Goal: Task Accomplishment & Management: Use online tool/utility

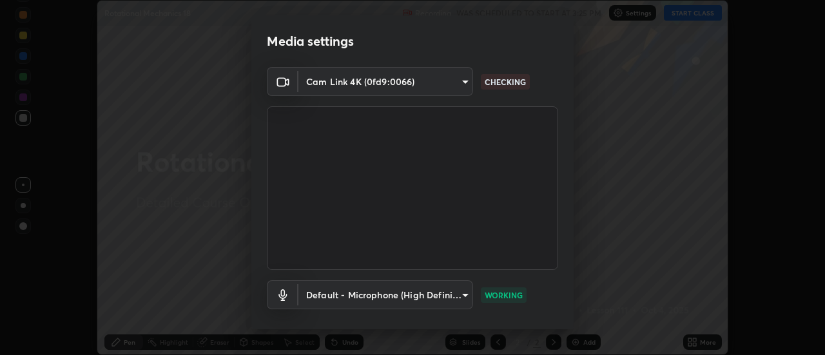
scroll to position [68, 0]
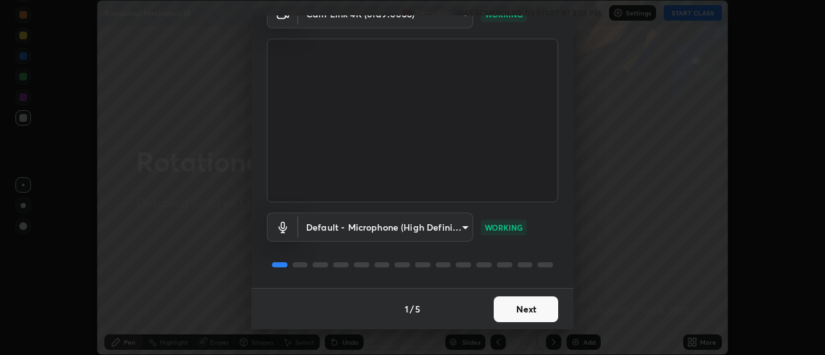
click at [518, 308] on button "Next" at bounding box center [526, 310] width 64 height 26
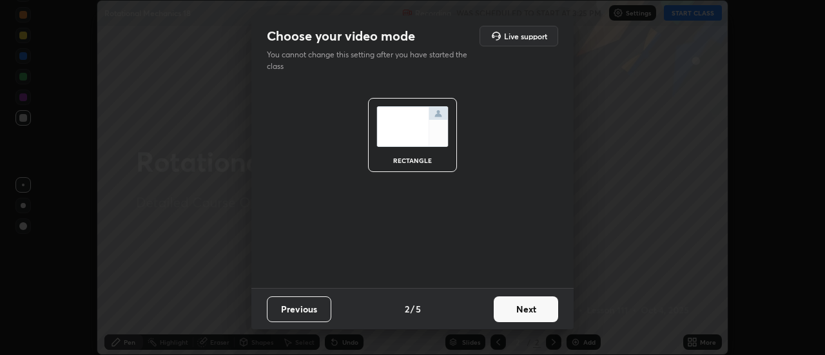
scroll to position [0, 0]
click at [518, 311] on button "Next" at bounding box center [526, 310] width 64 height 26
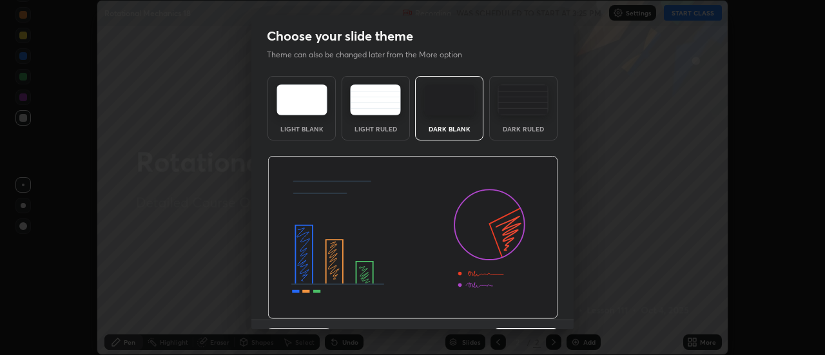
click at [509, 118] on div "Dark Ruled" at bounding box center [523, 108] width 68 height 64
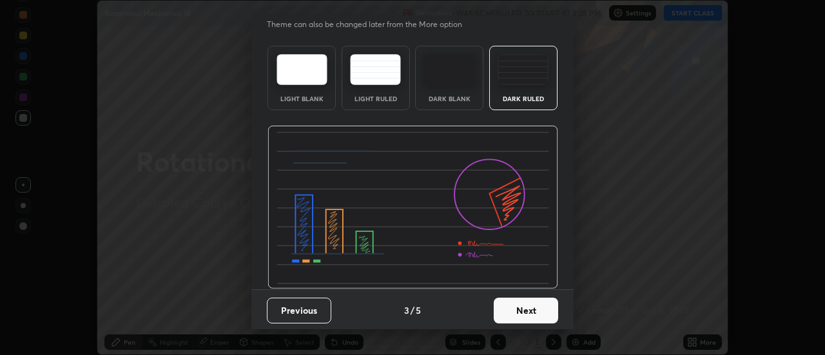
scroll to position [32, 0]
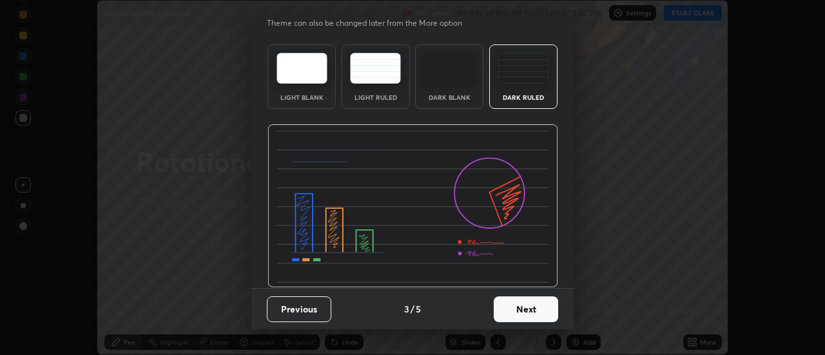
click at [512, 304] on button "Next" at bounding box center [526, 310] width 64 height 26
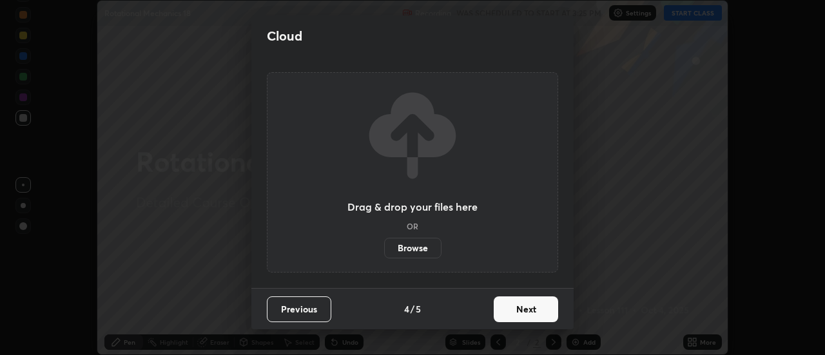
scroll to position [0, 0]
click at [415, 251] on label "Browse" at bounding box center [412, 248] width 57 height 21
click at [384, 251] on input "Browse" at bounding box center [384, 248] width 0 height 21
click at [509, 306] on button "Next" at bounding box center [526, 310] width 64 height 26
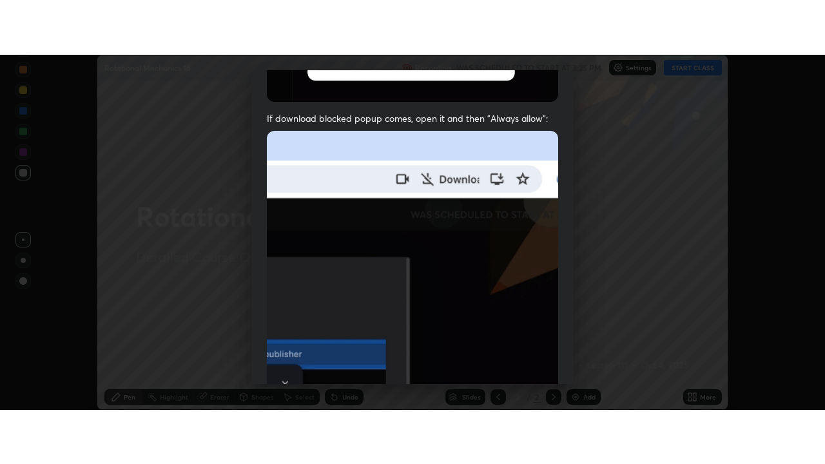
scroll to position [331, 0]
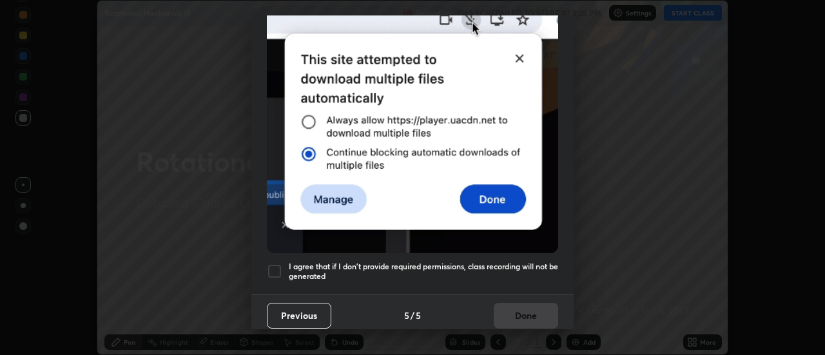
click at [498, 270] on h5 "I agree that if I don't provide required permissions, class recording will not …" at bounding box center [424, 272] width 270 height 20
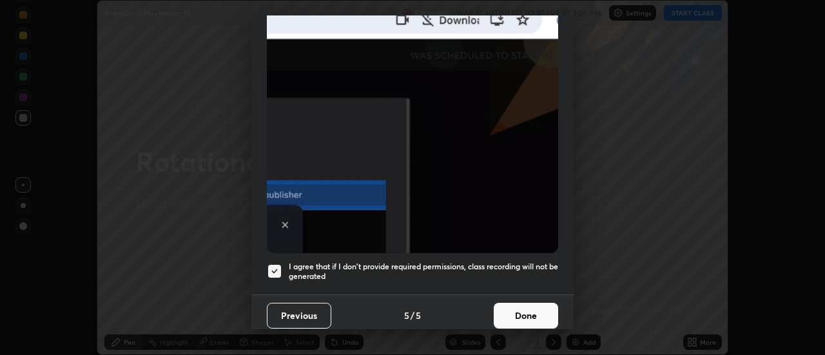
click at [512, 306] on button "Done" at bounding box center [526, 316] width 64 height 26
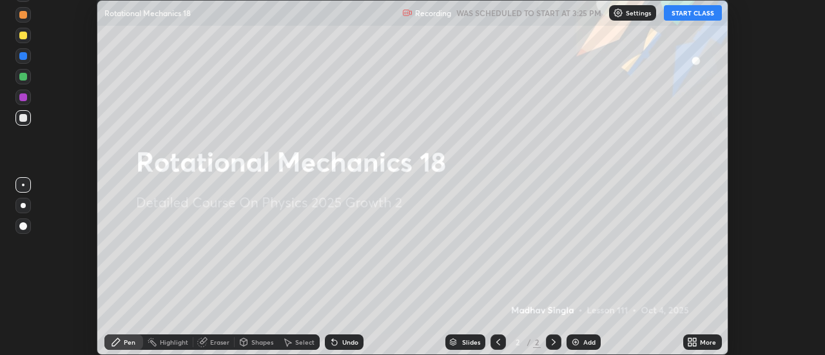
click at [698, 343] on div "More" at bounding box center [703, 342] width 39 height 15
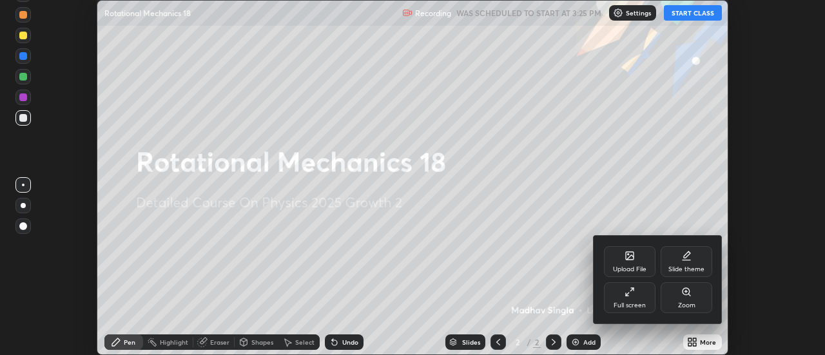
click at [640, 302] on div "Full screen" at bounding box center [630, 305] width 32 height 6
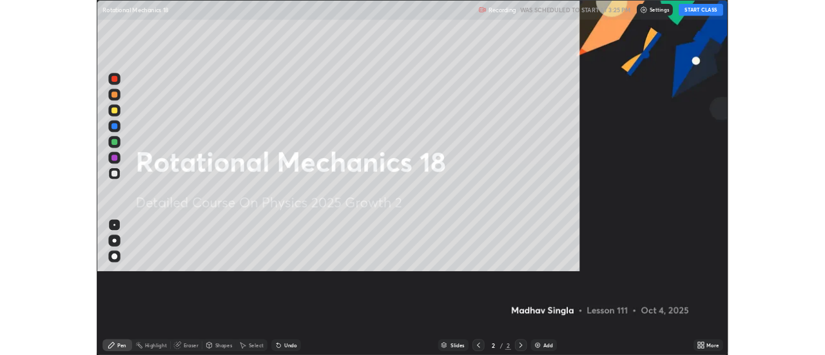
scroll to position [464, 825]
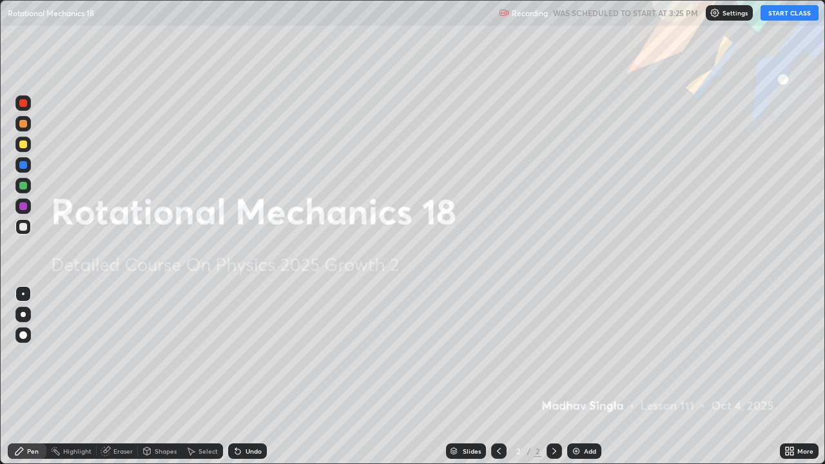
click at [787, 18] on button "START CLASS" at bounding box center [790, 12] width 58 height 15
click at [799, 355] on div "More" at bounding box center [799, 451] width 39 height 15
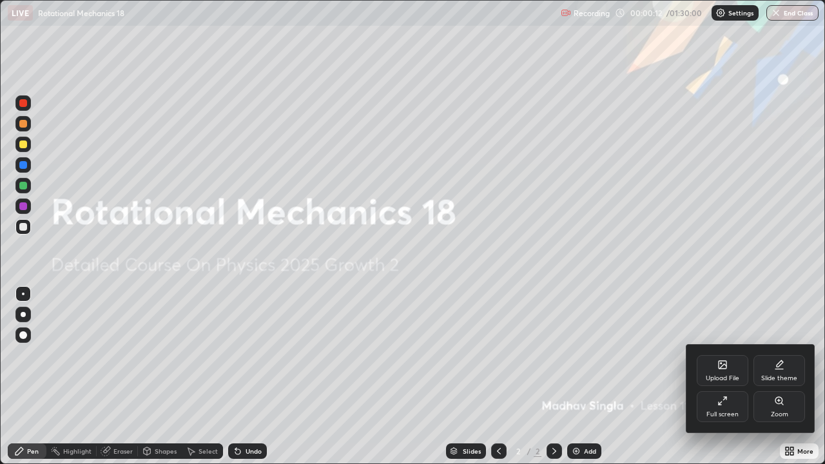
click at [726, 355] on icon at bounding box center [723, 401] width 10 height 10
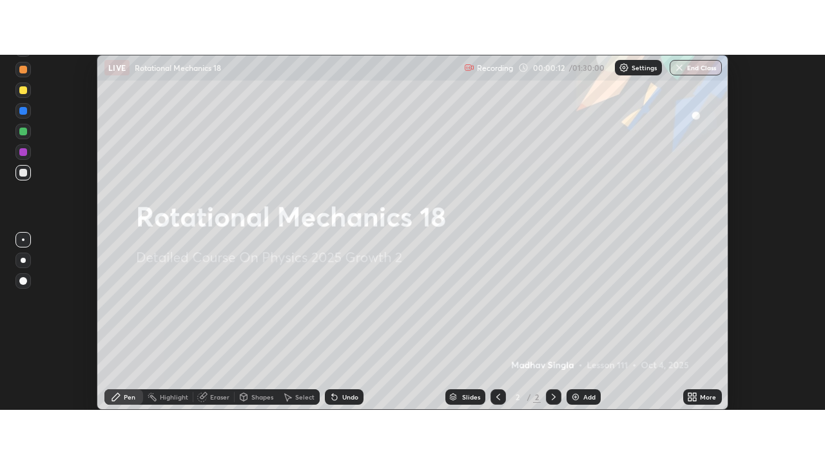
scroll to position [64131, 63661]
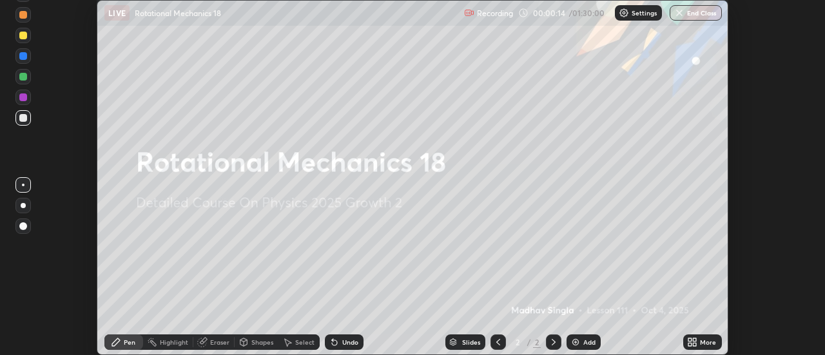
click at [709, 345] on div "More" at bounding box center [708, 342] width 16 height 6
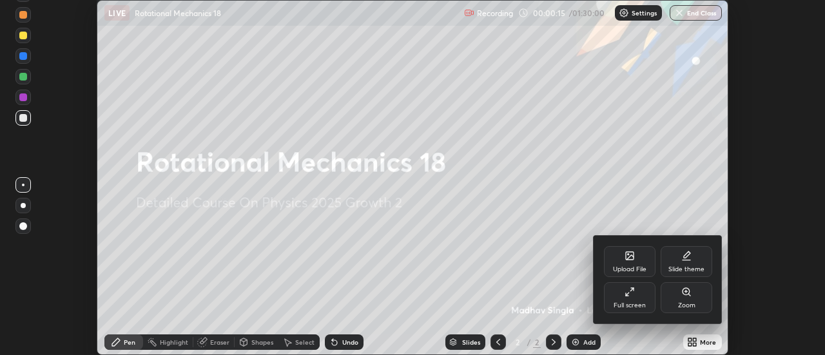
click at [637, 294] on div "Full screen" at bounding box center [630, 297] width 52 height 31
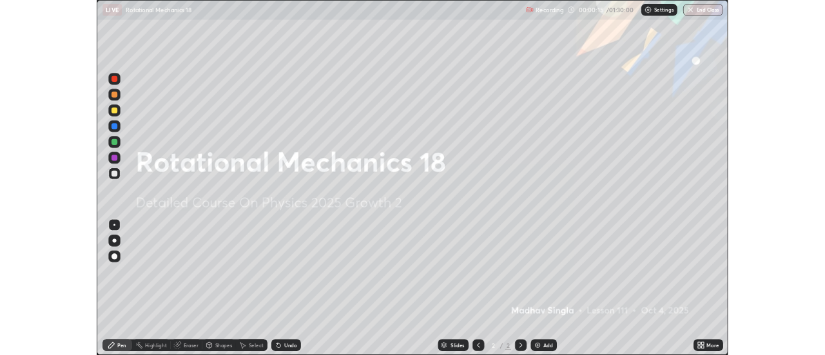
scroll to position [464, 825]
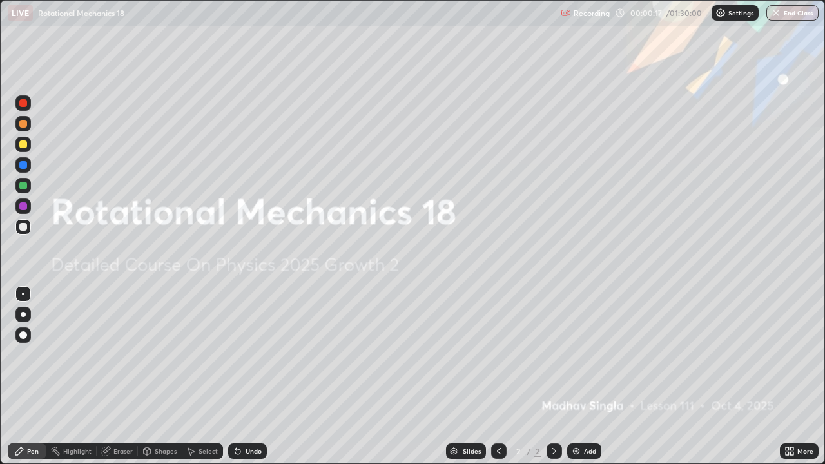
click at [27, 191] on div at bounding box center [22, 185] width 15 height 15
click at [585, 355] on div "Add" at bounding box center [590, 451] width 12 height 6
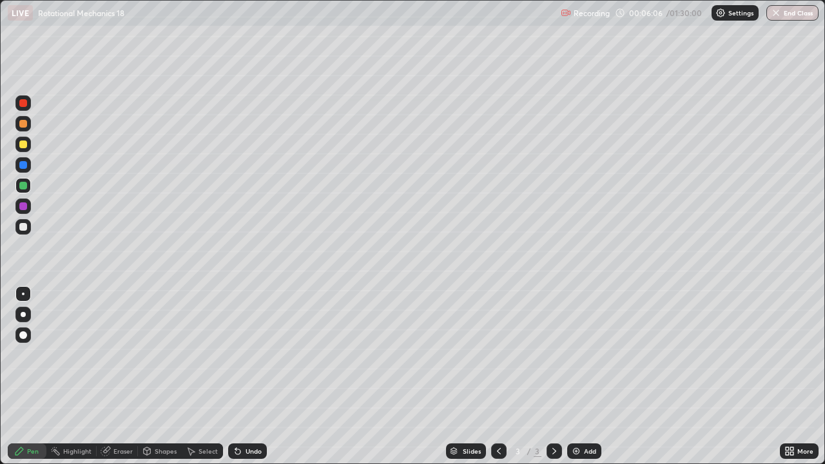
click at [161, 355] on div "Shapes" at bounding box center [166, 451] width 22 height 6
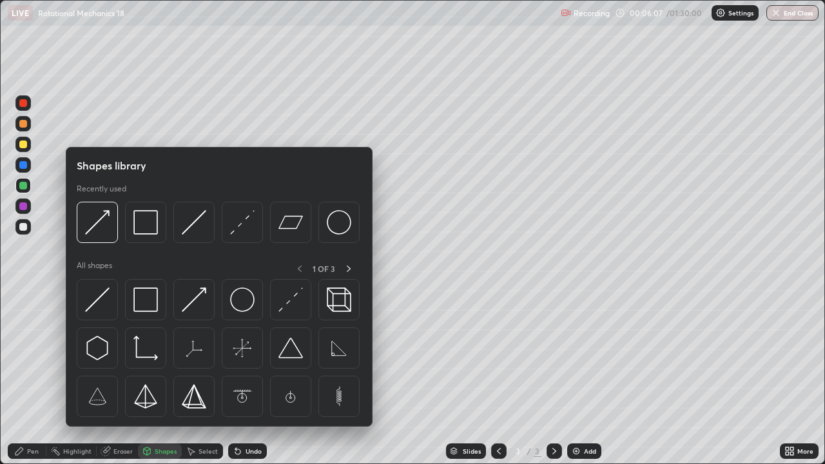
click at [19, 355] on div "Pen" at bounding box center [27, 451] width 39 height 15
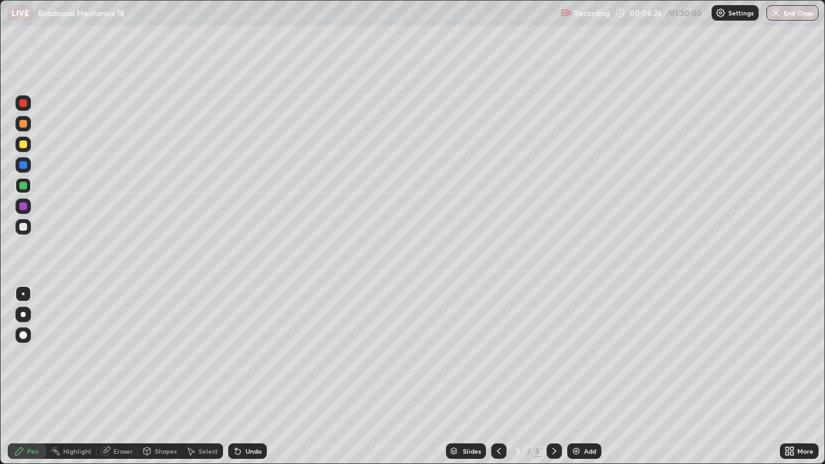
click at [21, 226] on div at bounding box center [23, 227] width 8 height 8
click at [24, 145] on div at bounding box center [23, 145] width 8 height 8
click at [22, 227] on div at bounding box center [23, 227] width 8 height 8
click at [242, 355] on div "Undo" at bounding box center [247, 451] width 39 height 15
click at [24, 186] on div at bounding box center [23, 186] width 8 height 8
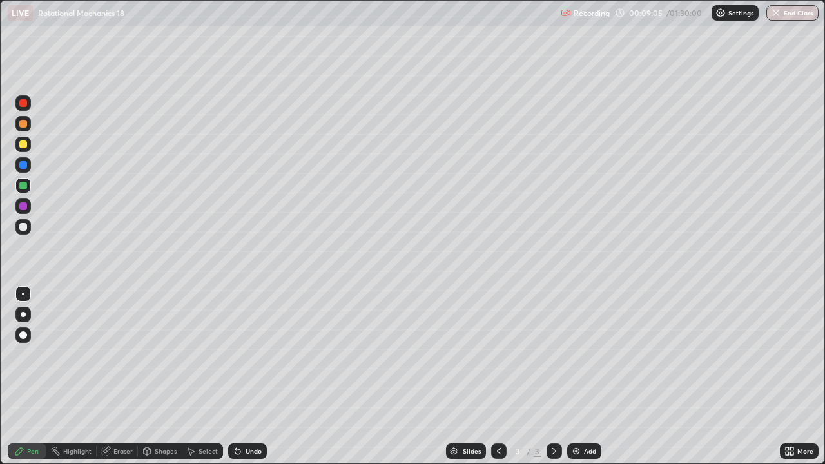
click at [22, 232] on div at bounding box center [22, 226] width 15 height 15
click at [24, 186] on div at bounding box center [23, 186] width 8 height 8
click at [22, 222] on div at bounding box center [22, 226] width 15 height 15
click at [248, 355] on div "Undo" at bounding box center [254, 451] width 16 height 6
click at [580, 355] on div "Add" at bounding box center [584, 451] width 34 height 15
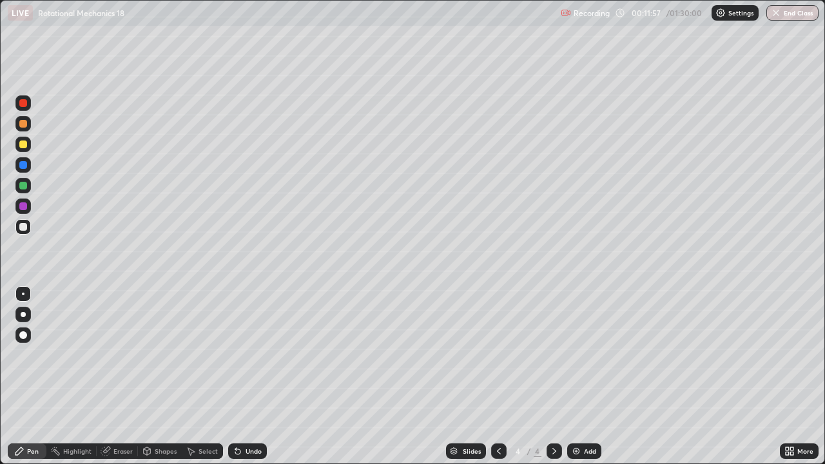
click at [18, 182] on div at bounding box center [22, 185] width 15 height 15
click at [23, 233] on div at bounding box center [22, 226] width 15 height 15
click at [24, 186] on div at bounding box center [23, 186] width 8 height 8
click at [23, 229] on div at bounding box center [23, 227] width 8 height 8
click at [246, 355] on div "Undo" at bounding box center [247, 451] width 39 height 15
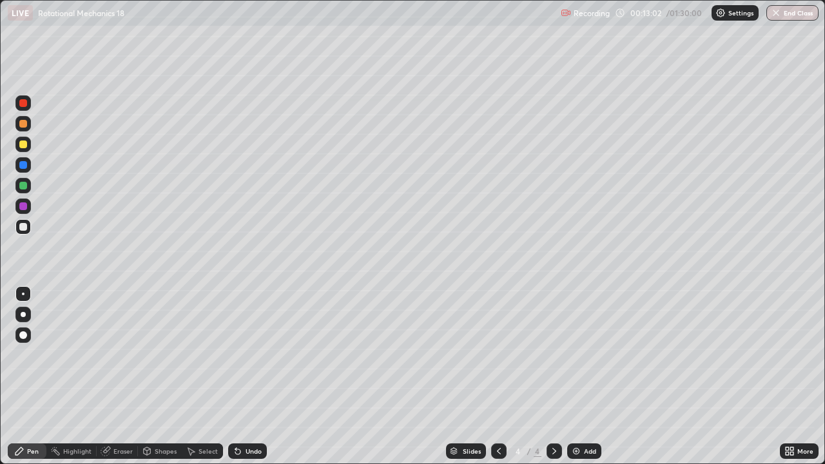
click at [246, 355] on div "Undo" at bounding box center [247, 451] width 39 height 15
click at [498, 355] on icon at bounding box center [499, 451] width 10 height 10
click at [553, 355] on icon at bounding box center [554, 451] width 10 height 10
click at [497, 355] on icon at bounding box center [499, 451] width 4 height 6
click at [560, 355] on div at bounding box center [554, 451] width 15 height 15
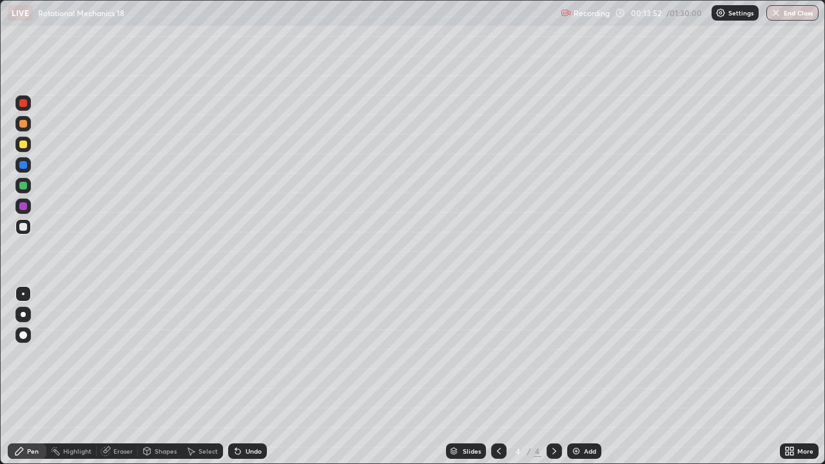
click at [498, 355] on icon at bounding box center [499, 451] width 4 height 6
click at [554, 355] on icon at bounding box center [554, 451] width 10 height 10
click at [23, 146] on div at bounding box center [23, 145] width 8 height 8
click at [498, 355] on icon at bounding box center [499, 451] width 10 height 10
click at [23, 228] on div at bounding box center [23, 227] width 8 height 8
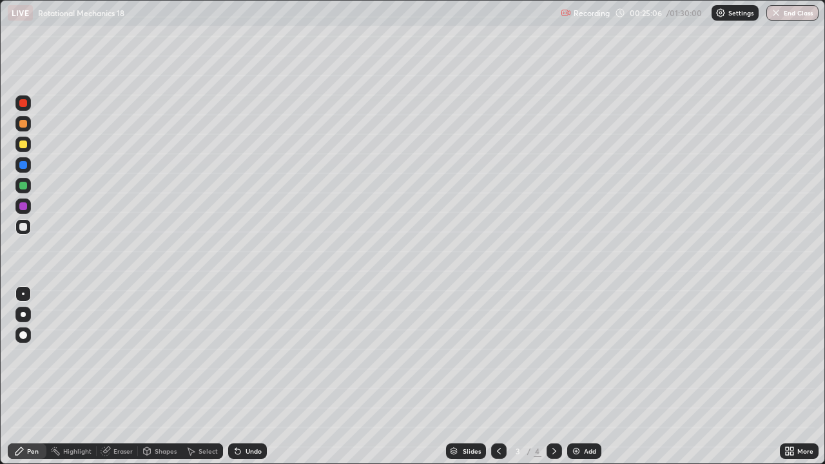
click at [553, 355] on icon at bounding box center [554, 451] width 10 height 10
click at [497, 355] on icon at bounding box center [499, 451] width 10 height 10
click at [551, 355] on icon at bounding box center [554, 451] width 10 height 10
click at [497, 355] on icon at bounding box center [499, 451] width 4 height 6
click at [551, 355] on icon at bounding box center [554, 451] width 10 height 10
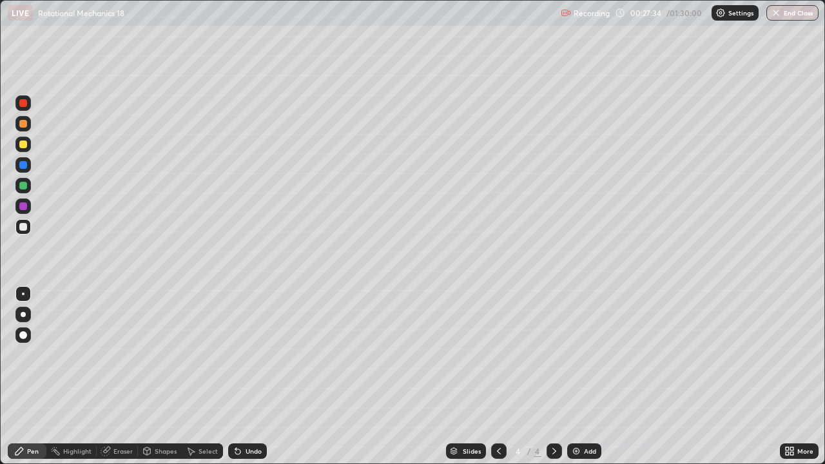
click at [589, 355] on div "Add" at bounding box center [590, 451] width 12 height 6
click at [21, 188] on div at bounding box center [23, 186] width 8 height 8
click at [16, 232] on div at bounding box center [22, 226] width 15 height 15
click at [26, 187] on div at bounding box center [23, 186] width 8 height 8
click at [19, 230] on div at bounding box center [23, 227] width 8 height 8
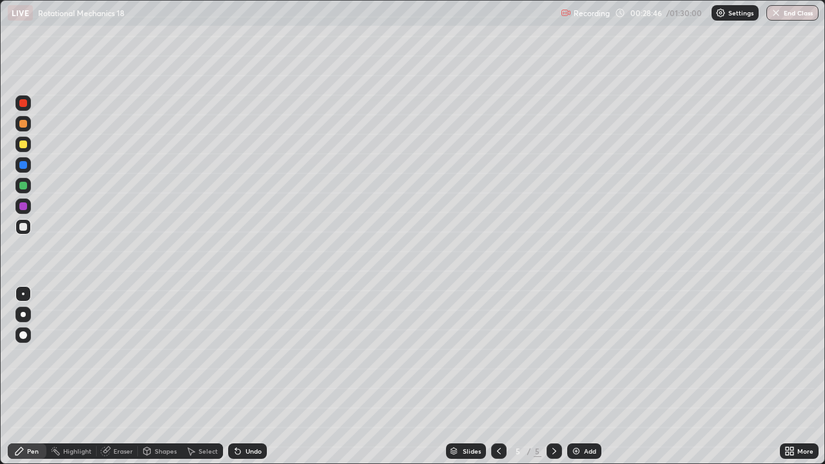
click at [23, 186] on div at bounding box center [23, 186] width 8 height 8
click at [23, 227] on div at bounding box center [23, 227] width 8 height 8
click at [581, 355] on div "Add" at bounding box center [584, 451] width 34 height 15
click at [23, 190] on div at bounding box center [22, 185] width 15 height 15
click at [252, 355] on div "Undo" at bounding box center [247, 451] width 39 height 15
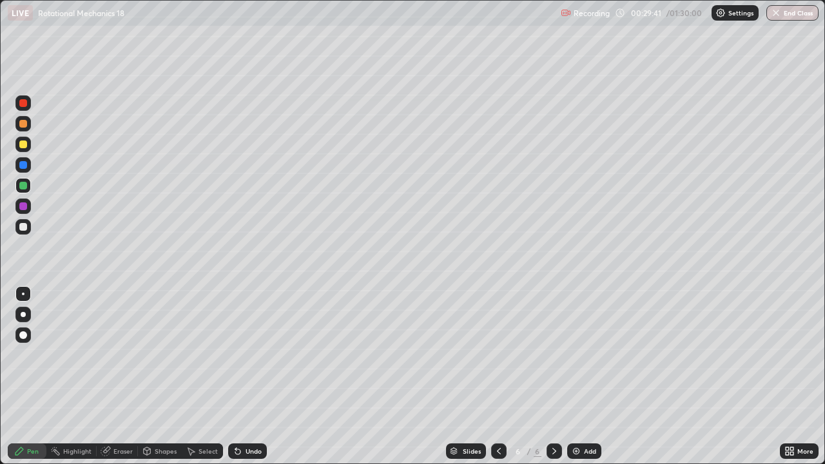
click at [23, 229] on div at bounding box center [23, 227] width 8 height 8
click at [242, 355] on div "Undo" at bounding box center [247, 451] width 39 height 15
click at [21, 189] on div at bounding box center [23, 186] width 8 height 8
click at [246, 355] on div "Undo" at bounding box center [247, 451] width 39 height 15
click at [19, 229] on div at bounding box center [23, 227] width 8 height 8
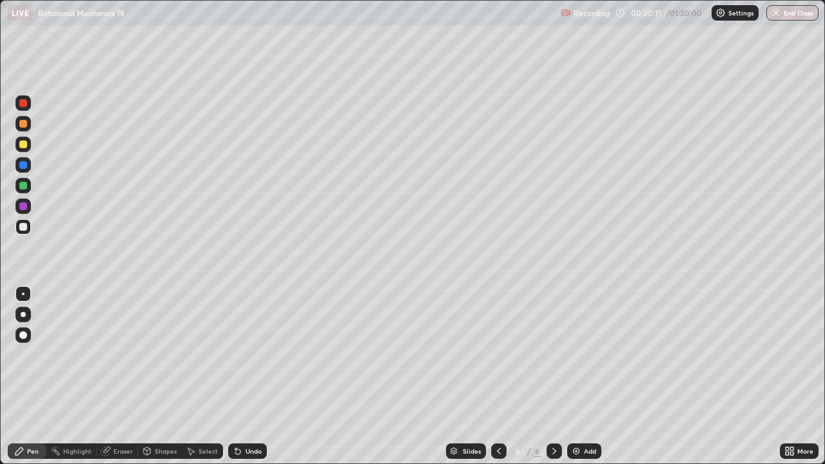
click at [239, 355] on div "Undo" at bounding box center [247, 451] width 39 height 15
click at [496, 355] on icon at bounding box center [499, 451] width 10 height 10
click at [553, 355] on icon at bounding box center [554, 451] width 10 height 10
click at [245, 355] on div "Undo" at bounding box center [247, 451] width 39 height 15
click at [498, 355] on icon at bounding box center [499, 451] width 10 height 10
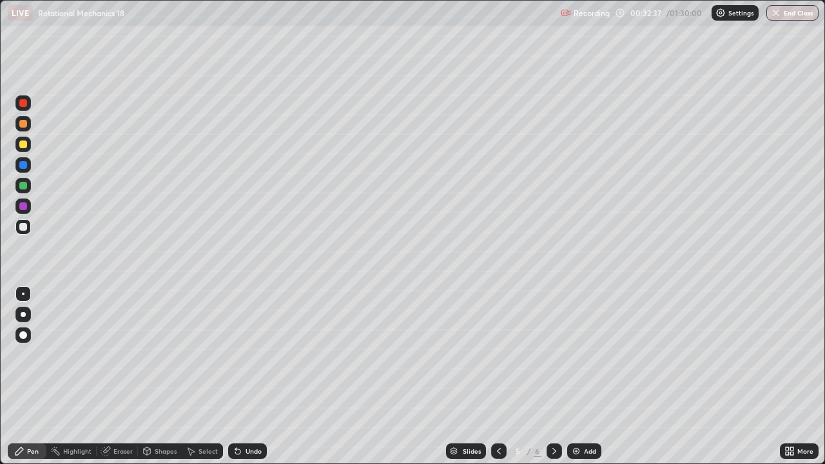
click at [553, 355] on icon at bounding box center [554, 451] width 10 height 10
click at [496, 355] on icon at bounding box center [499, 451] width 10 height 10
click at [553, 355] on icon at bounding box center [554, 451] width 10 height 10
click at [496, 355] on icon at bounding box center [499, 451] width 10 height 10
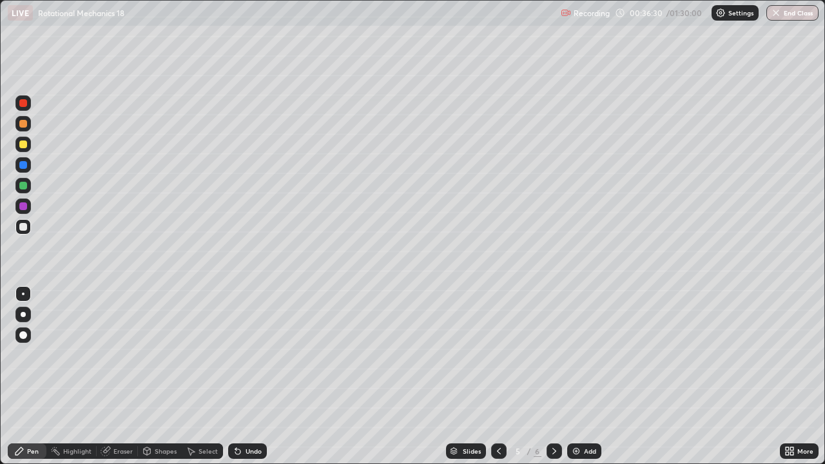
click at [553, 355] on icon at bounding box center [554, 451] width 10 height 10
click at [499, 355] on icon at bounding box center [499, 451] width 10 height 10
click at [553, 355] on icon at bounding box center [554, 451] width 10 height 10
click at [494, 355] on icon at bounding box center [499, 451] width 10 height 10
click at [547, 355] on div at bounding box center [554, 451] width 15 height 15
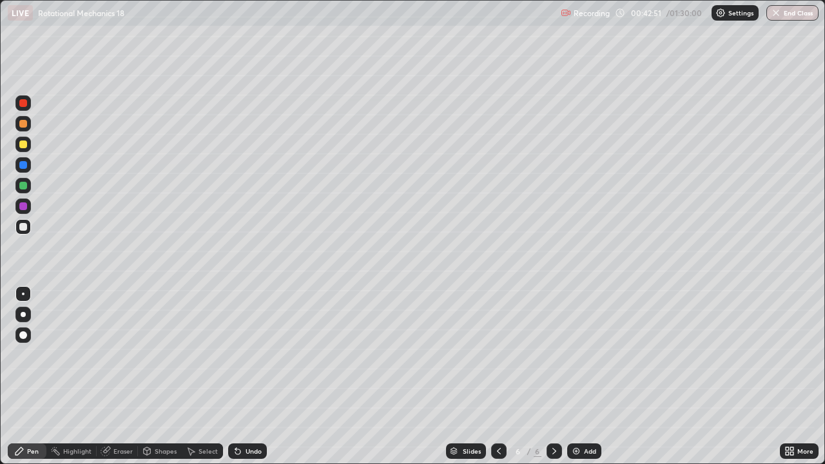
click at [589, 355] on div "Add" at bounding box center [590, 451] width 12 height 6
click at [498, 355] on icon at bounding box center [499, 451] width 10 height 10
click at [497, 355] on icon at bounding box center [499, 451] width 10 height 10
click at [553, 355] on icon at bounding box center [554, 451] width 10 height 10
click at [553, 355] on icon at bounding box center [555, 451] width 4 height 6
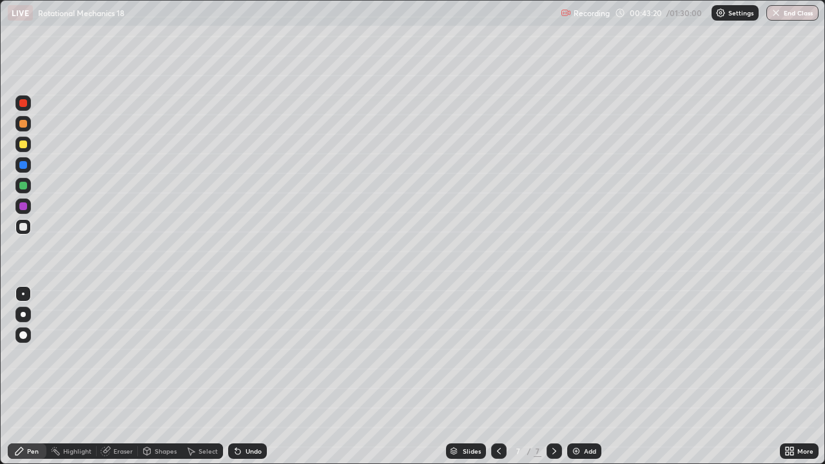
click at [28, 188] on div at bounding box center [22, 185] width 15 height 15
click at [23, 228] on div at bounding box center [23, 227] width 8 height 8
click at [157, 355] on div "Shapes" at bounding box center [160, 451] width 44 height 15
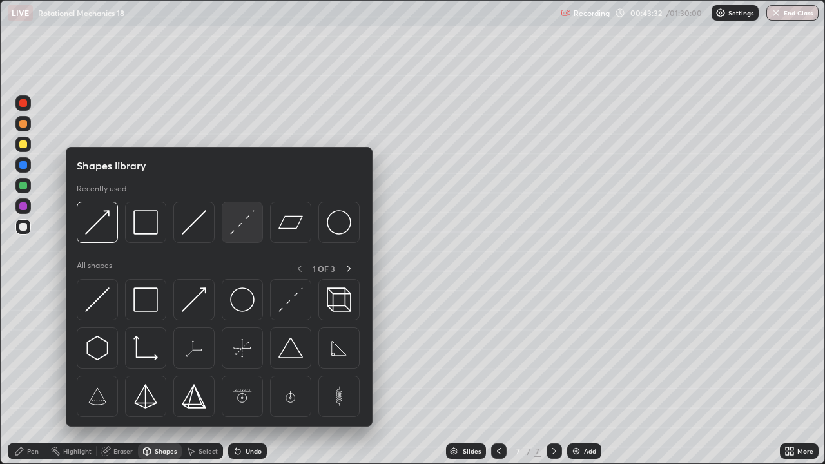
click at [237, 225] on img at bounding box center [242, 222] width 25 height 25
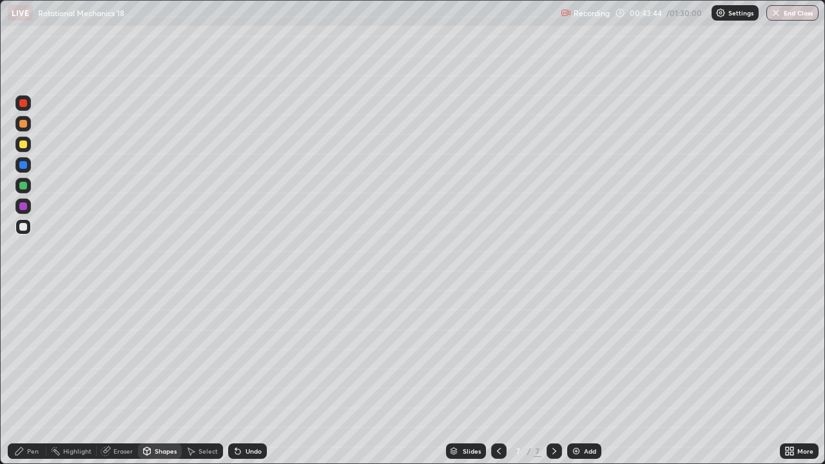
click at [27, 355] on div "Pen" at bounding box center [33, 451] width 12 height 6
click at [242, 355] on div "Undo" at bounding box center [247, 451] width 39 height 15
click at [24, 186] on div at bounding box center [23, 186] width 8 height 8
click at [29, 226] on div at bounding box center [22, 226] width 15 height 15
click at [26, 143] on div at bounding box center [23, 145] width 8 height 8
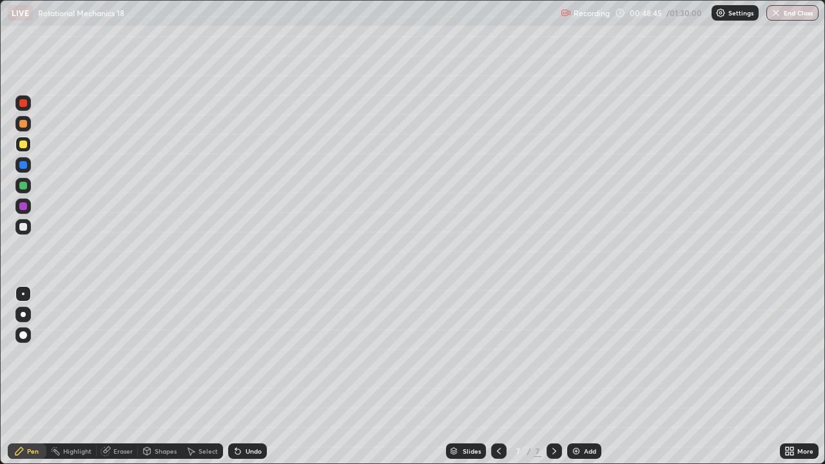
click at [29, 224] on div at bounding box center [22, 226] width 15 height 15
click at [28, 190] on div at bounding box center [22, 185] width 15 height 15
click at [492, 355] on div at bounding box center [498, 451] width 15 height 15
click at [553, 355] on icon at bounding box center [554, 451] width 10 height 10
click at [576, 355] on img at bounding box center [576, 451] width 10 height 10
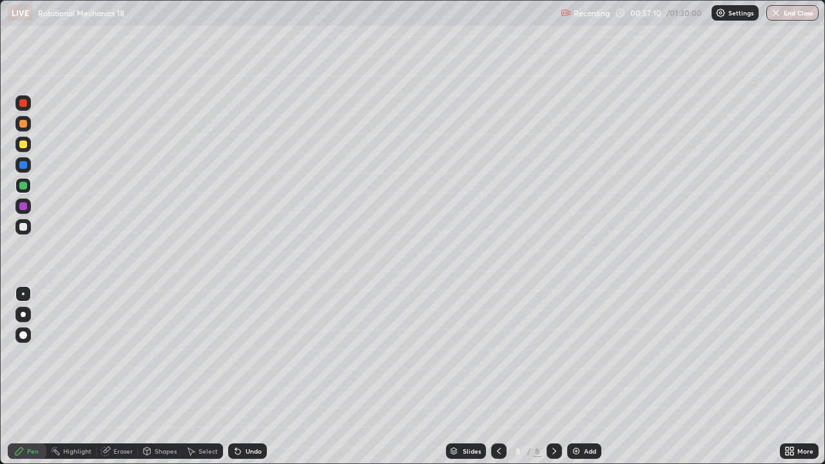
click at [30, 226] on div at bounding box center [22, 226] width 15 height 15
click at [253, 355] on div "Undo" at bounding box center [254, 451] width 16 height 6
click at [240, 355] on icon at bounding box center [238, 451] width 10 height 10
click at [248, 355] on div "Undo" at bounding box center [247, 451] width 39 height 15
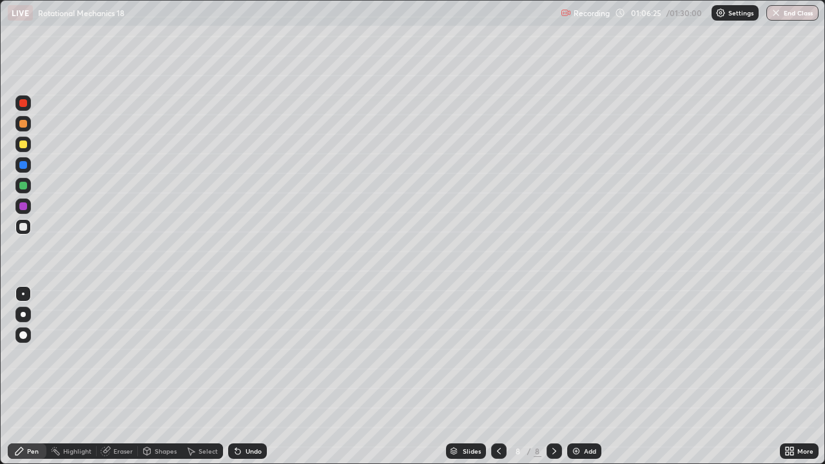
click at [200, 355] on div "Select" at bounding box center [208, 451] width 19 height 6
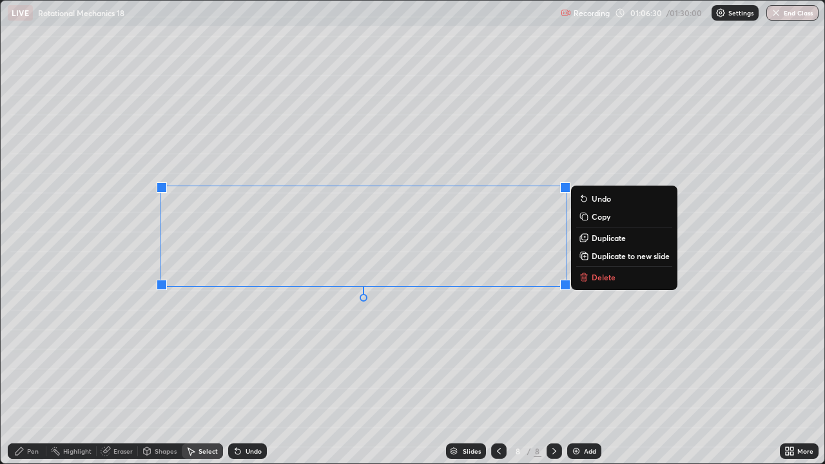
click at [604, 256] on p "Duplicate to new slide" at bounding box center [631, 256] width 78 height 10
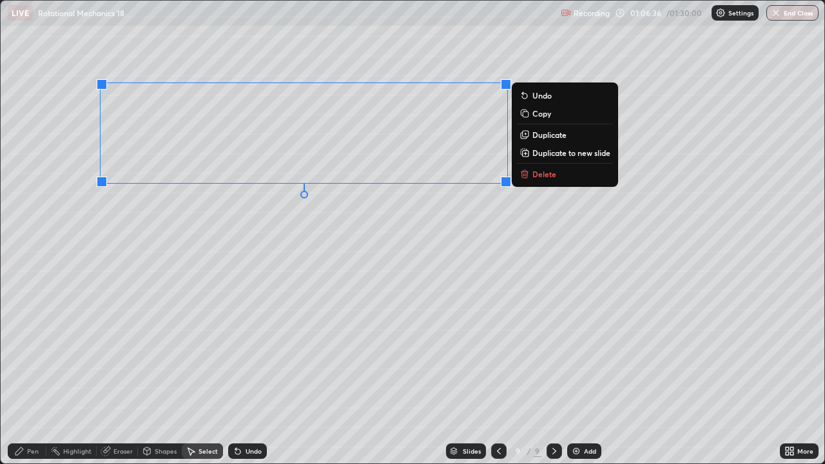
click at [118, 355] on div "Eraser" at bounding box center [122, 451] width 19 height 6
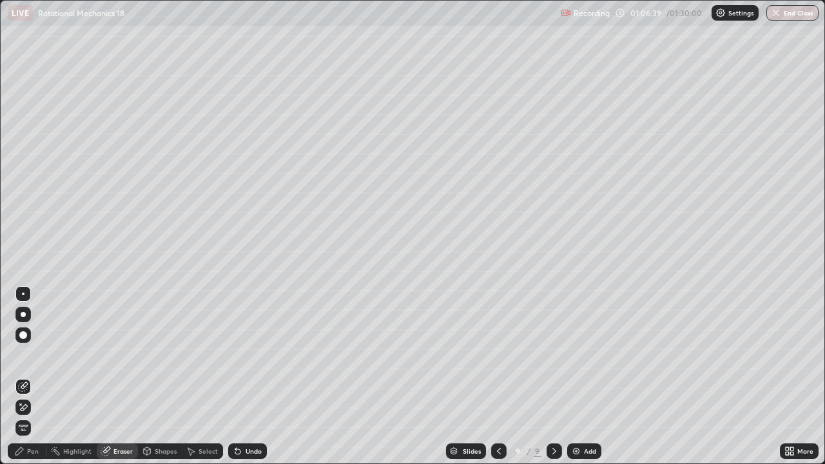
click at [28, 355] on div "Pen" at bounding box center [33, 451] width 12 height 6
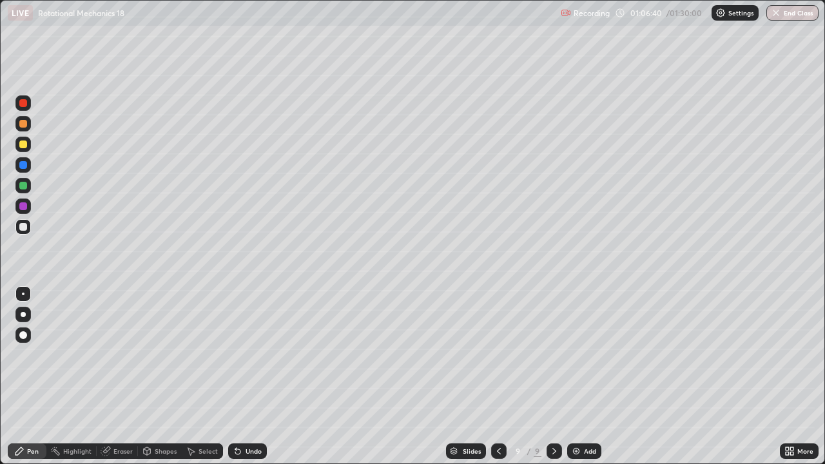
click at [26, 189] on div at bounding box center [22, 185] width 15 height 15
click at [584, 355] on div "Add" at bounding box center [590, 451] width 12 height 6
click at [28, 125] on div at bounding box center [22, 123] width 15 height 15
click at [23, 221] on div at bounding box center [22, 226] width 15 height 15
click at [237, 355] on div "Undo" at bounding box center [247, 451] width 39 height 15
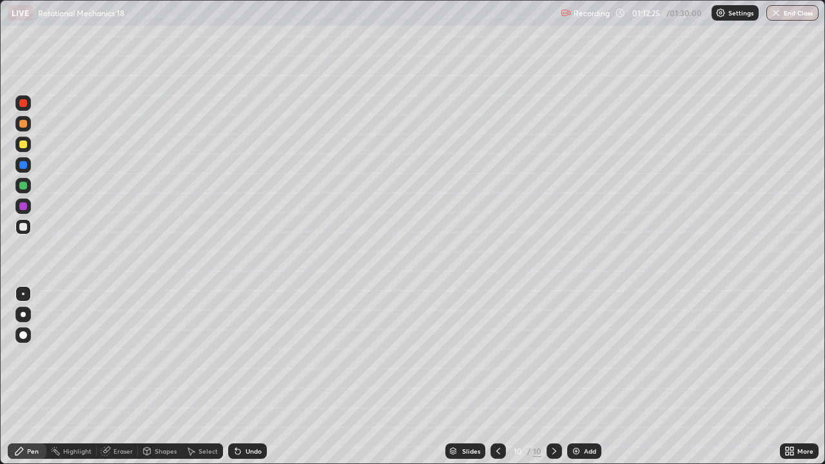
click at [28, 186] on div at bounding box center [22, 185] width 15 height 15
click at [28, 232] on div at bounding box center [22, 226] width 15 height 15
click at [586, 355] on div "Add" at bounding box center [590, 451] width 12 height 6
click at [23, 183] on div at bounding box center [23, 186] width 8 height 8
click at [22, 127] on div at bounding box center [23, 124] width 8 height 8
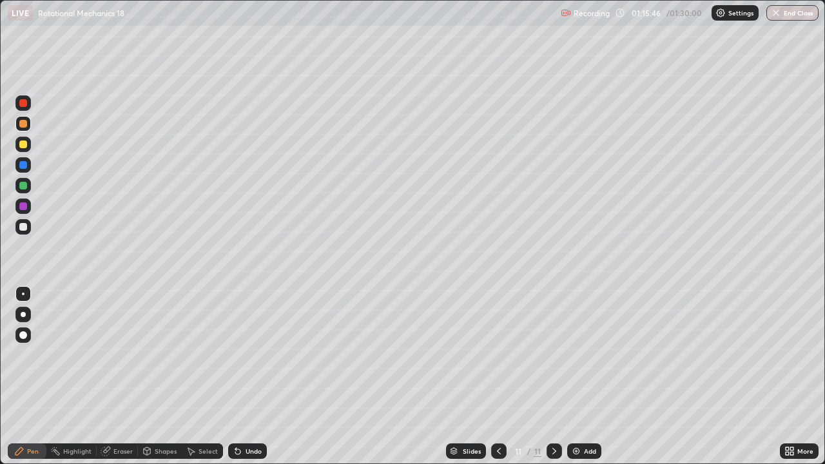
click at [25, 184] on div at bounding box center [23, 186] width 8 height 8
click at [23, 234] on div at bounding box center [22, 226] width 15 height 15
click at [260, 355] on div "Undo" at bounding box center [245, 452] width 44 height 26
click at [248, 355] on div "Undo" at bounding box center [247, 451] width 39 height 15
click at [262, 355] on div "Undo" at bounding box center [247, 451] width 39 height 15
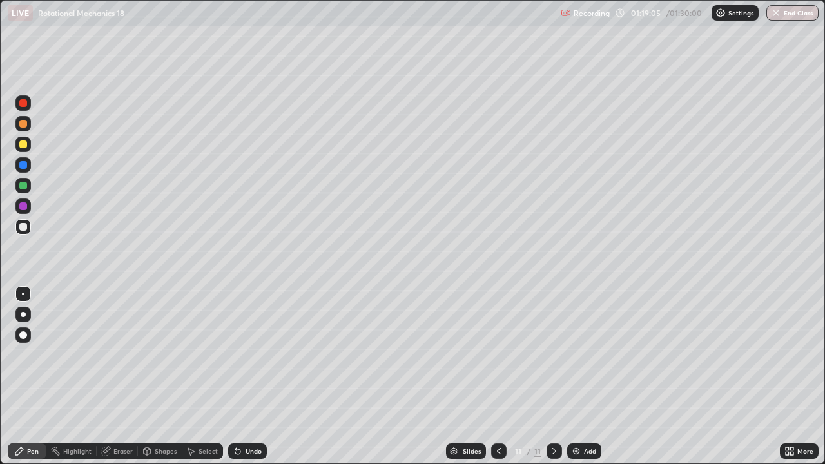
click at [252, 355] on div "Undo" at bounding box center [254, 451] width 16 height 6
click at [252, 355] on div "Undo" at bounding box center [247, 451] width 39 height 15
click at [586, 355] on div "Add" at bounding box center [584, 451] width 34 height 15
click at [21, 184] on div at bounding box center [23, 186] width 8 height 8
click at [499, 355] on icon at bounding box center [499, 451] width 10 height 10
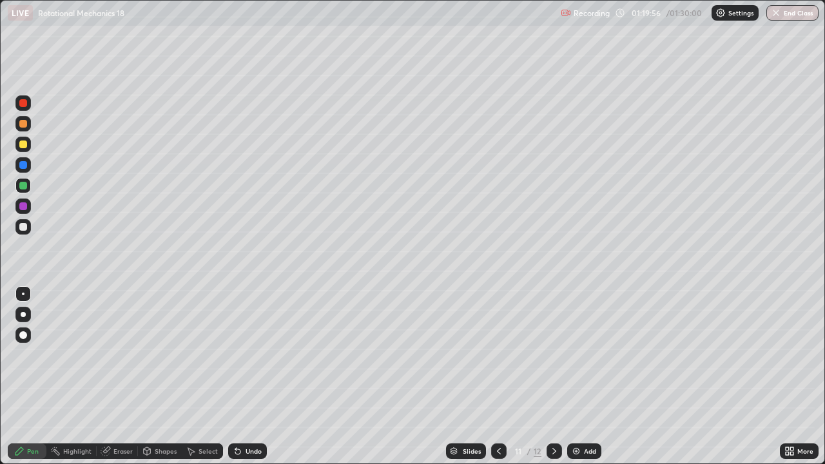
click at [21, 229] on div at bounding box center [23, 227] width 8 height 8
click at [21, 188] on div at bounding box center [23, 186] width 8 height 8
click at [251, 355] on div "Undo" at bounding box center [254, 451] width 16 height 6
click at [555, 355] on icon at bounding box center [554, 451] width 10 height 10
click at [23, 228] on div at bounding box center [23, 227] width 8 height 8
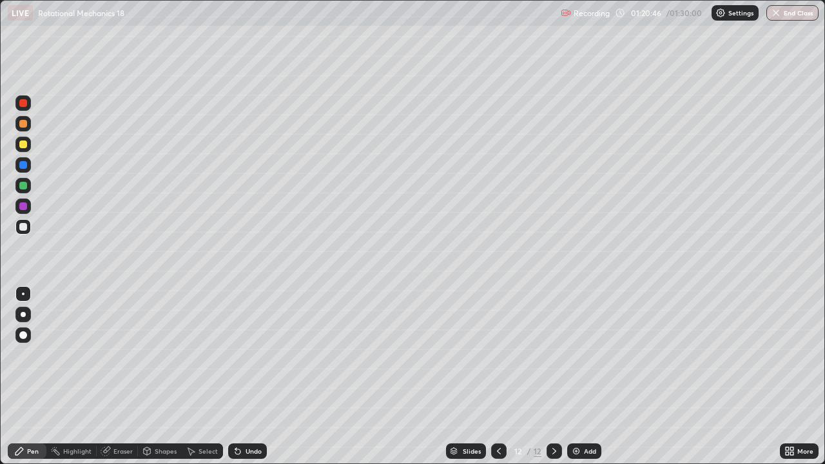
click at [498, 355] on icon at bounding box center [499, 451] width 4 height 6
click at [553, 355] on icon at bounding box center [554, 451] width 10 height 10
click at [497, 355] on icon at bounding box center [499, 451] width 10 height 10
click at [553, 355] on icon at bounding box center [554, 451] width 10 height 10
click at [117, 355] on div "Eraser" at bounding box center [117, 451] width 41 height 15
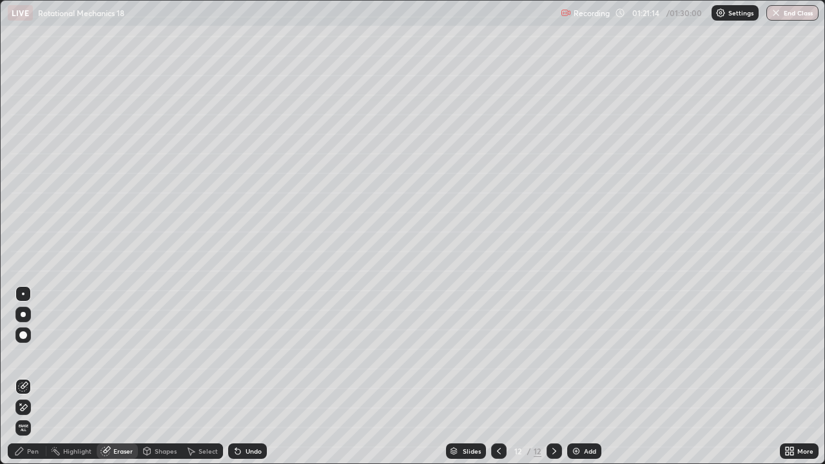
click at [29, 355] on div "Pen" at bounding box center [33, 451] width 12 height 6
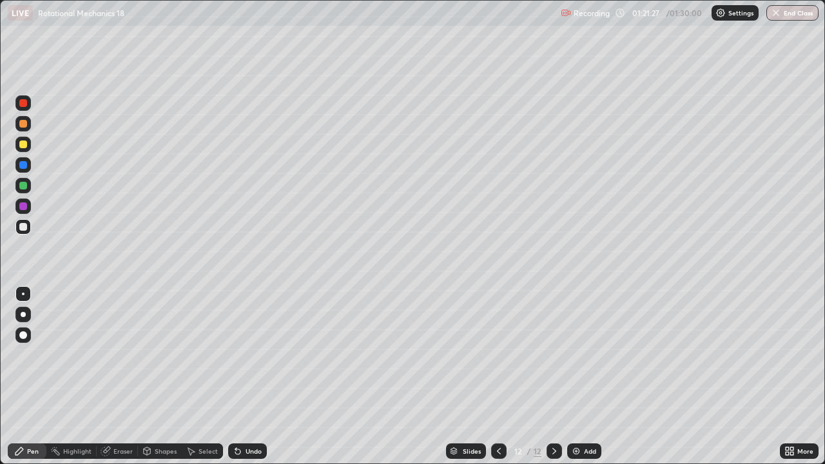
click at [244, 355] on div "Undo" at bounding box center [247, 451] width 39 height 15
click at [499, 355] on icon at bounding box center [499, 451] width 10 height 10
click at [553, 355] on icon at bounding box center [554, 451] width 10 height 10
click at [206, 355] on div "Select" at bounding box center [208, 451] width 19 height 6
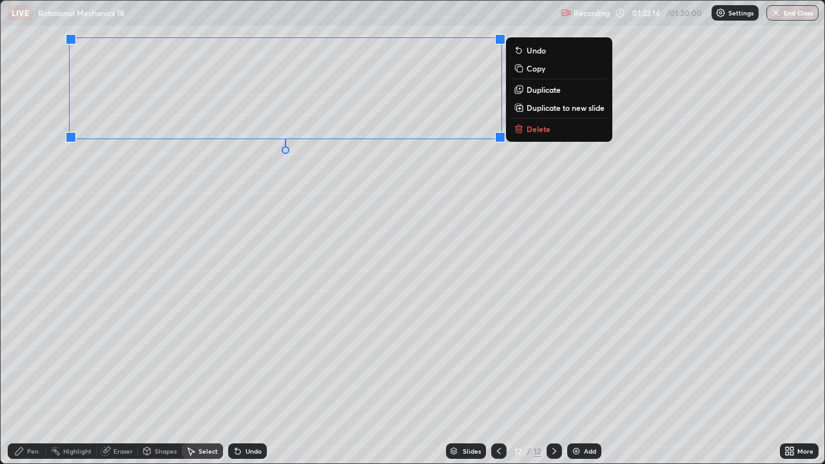
click at [477, 185] on div "0 ° Undo Copy Duplicate Duplicate to new slide Delete" at bounding box center [413, 232] width 824 height 463
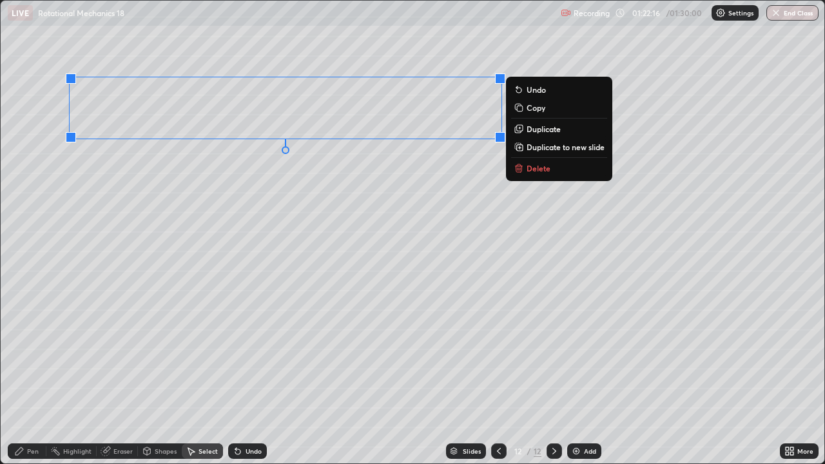
click at [528, 172] on p "Delete" at bounding box center [539, 168] width 24 height 10
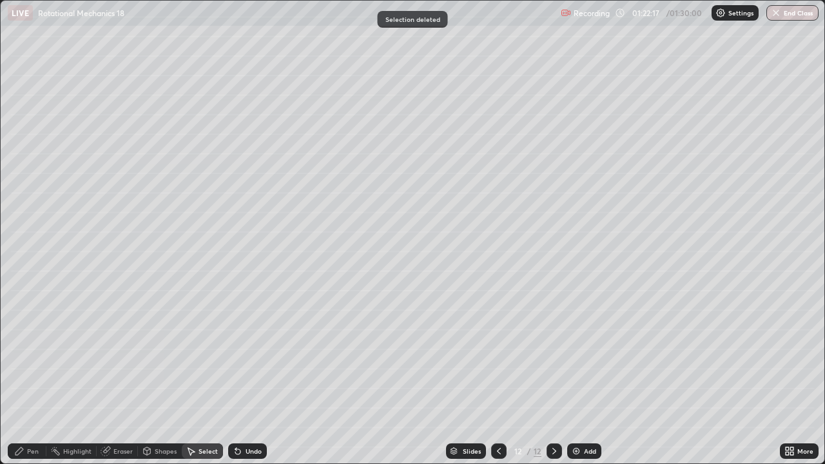
click at [40, 355] on div "Pen" at bounding box center [27, 451] width 39 height 15
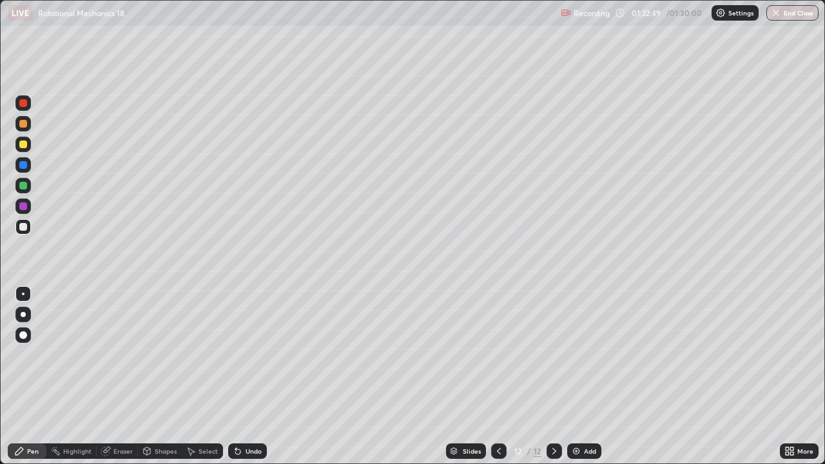
click at [498, 355] on icon at bounding box center [499, 451] width 10 height 10
click at [126, 355] on div "Eraser" at bounding box center [122, 451] width 19 height 6
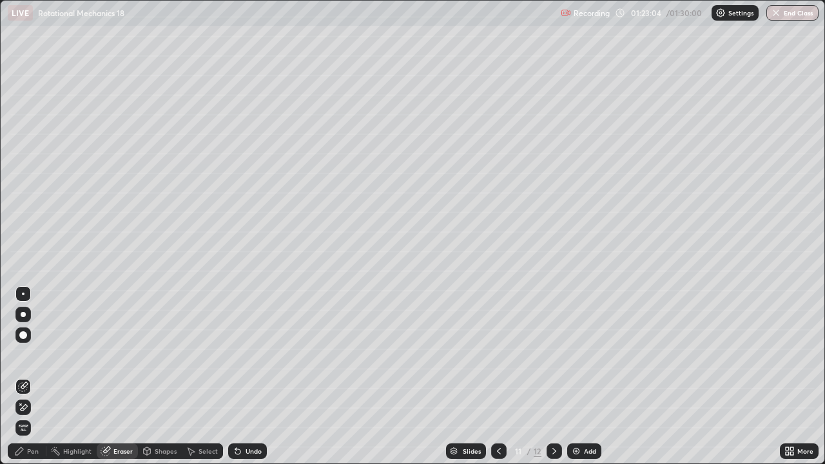
click at [33, 355] on div "Pen" at bounding box center [33, 451] width 12 height 6
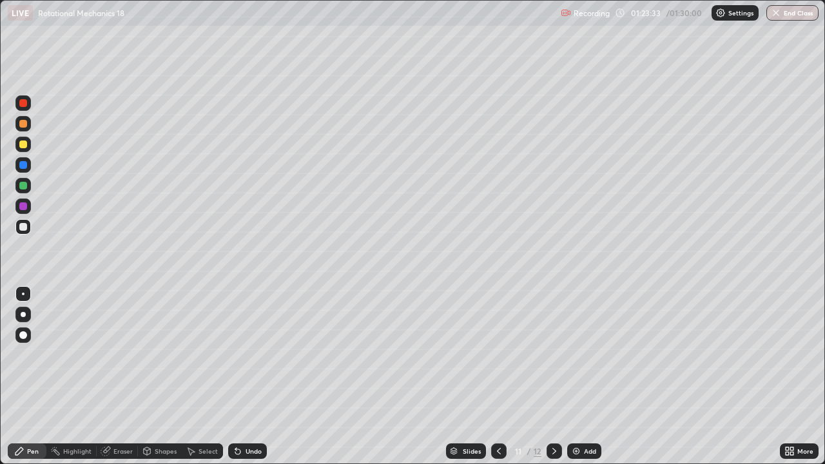
click at [553, 355] on icon at bounding box center [554, 451] width 10 height 10
click at [503, 355] on div at bounding box center [498, 451] width 15 height 15
click at [24, 186] on div at bounding box center [23, 186] width 8 height 8
click at [23, 230] on div at bounding box center [23, 227] width 8 height 8
click at [669, 11] on div "/ 01:30:00" at bounding box center [685, 13] width 40 height 8
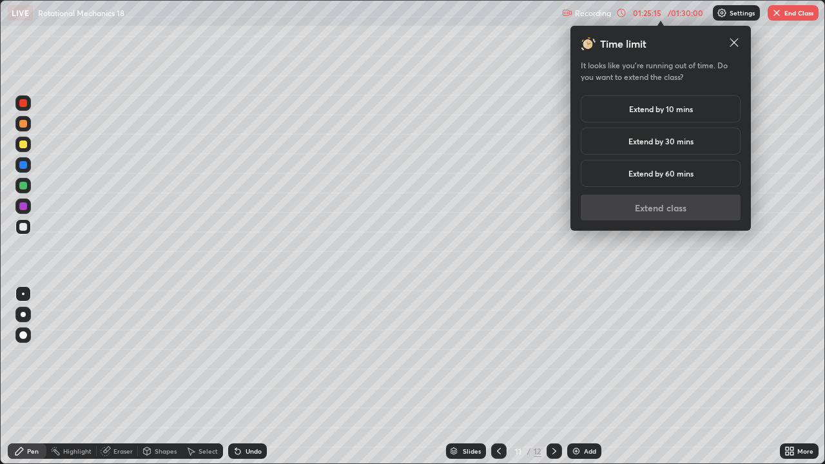
click at [664, 173] on h5 "Extend by 60 mins" at bounding box center [661, 174] width 65 height 12
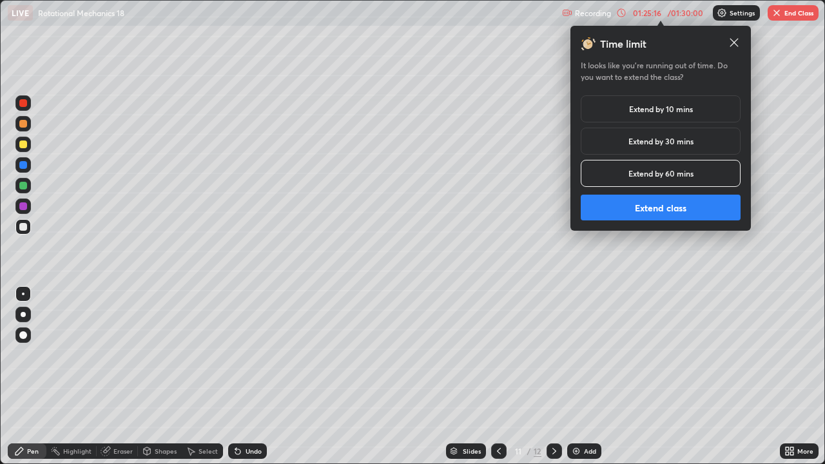
click at [664, 209] on button "Extend class" at bounding box center [661, 208] width 160 height 26
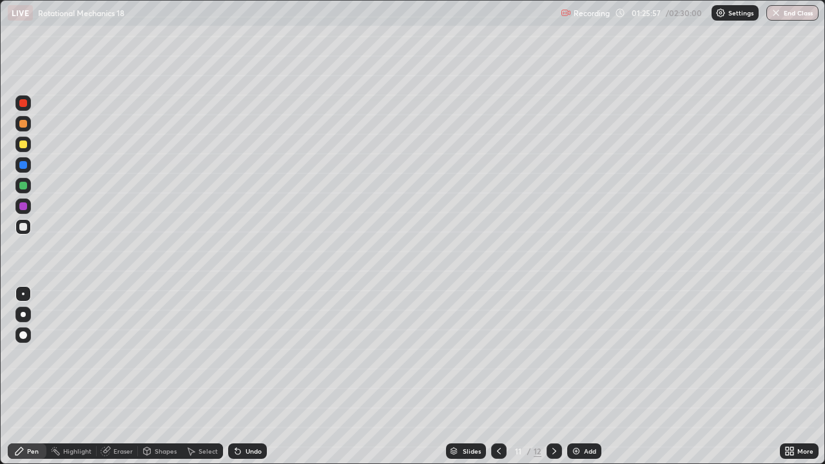
click at [554, 355] on icon at bounding box center [554, 451] width 10 height 10
click at [498, 355] on icon at bounding box center [499, 451] width 10 height 10
click at [794, 14] on button "End Class" at bounding box center [793, 12] width 52 height 15
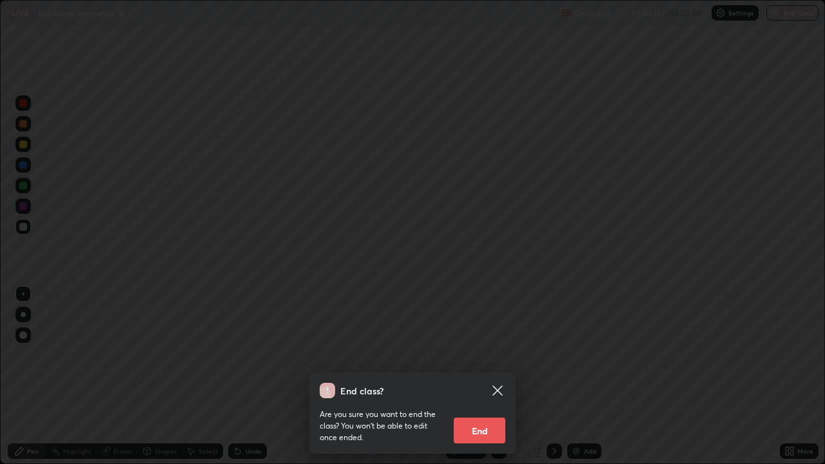
click at [480, 355] on button "End" at bounding box center [480, 431] width 52 height 26
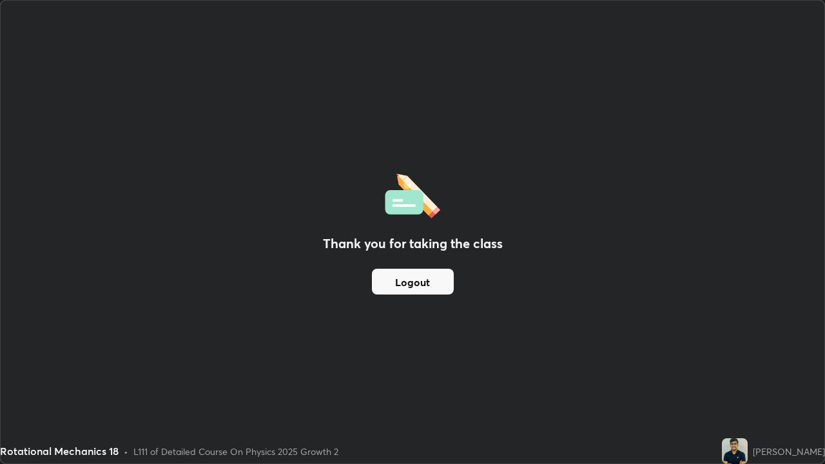
click at [405, 277] on button "Logout" at bounding box center [413, 282] width 82 height 26
click at [408, 279] on button "Logout" at bounding box center [413, 282] width 82 height 26
click at [408, 280] on button "Logout" at bounding box center [413, 282] width 82 height 26
click at [409, 280] on button "Logout" at bounding box center [413, 282] width 82 height 26
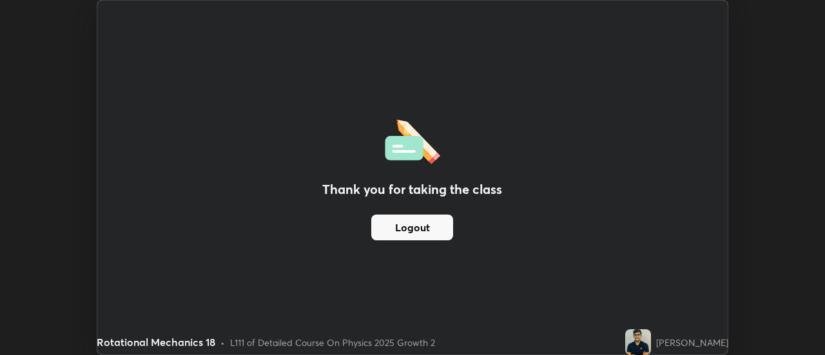
scroll to position [64131, 63661]
